Goal: Navigation & Orientation: Find specific page/section

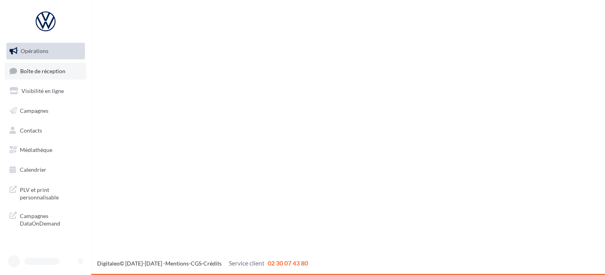
click at [65, 76] on link "Boîte de réception" at bounding box center [46, 71] width 82 height 17
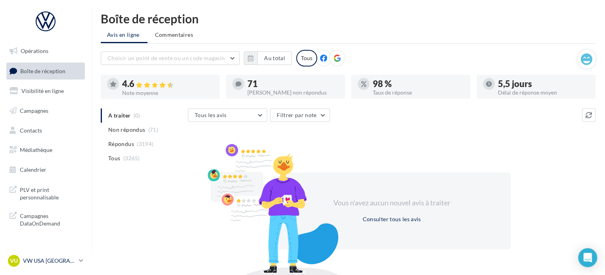
click at [52, 259] on p "VW USA [GEOGRAPHIC_DATA]" at bounding box center [49, 261] width 53 height 8
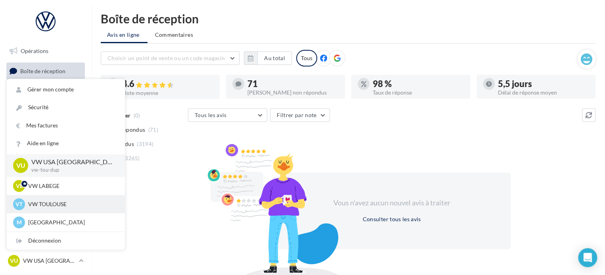
click at [62, 206] on p "VW TOULOUSE" at bounding box center [71, 205] width 87 height 8
